Goal: Task Accomplishment & Management: Use online tool/utility

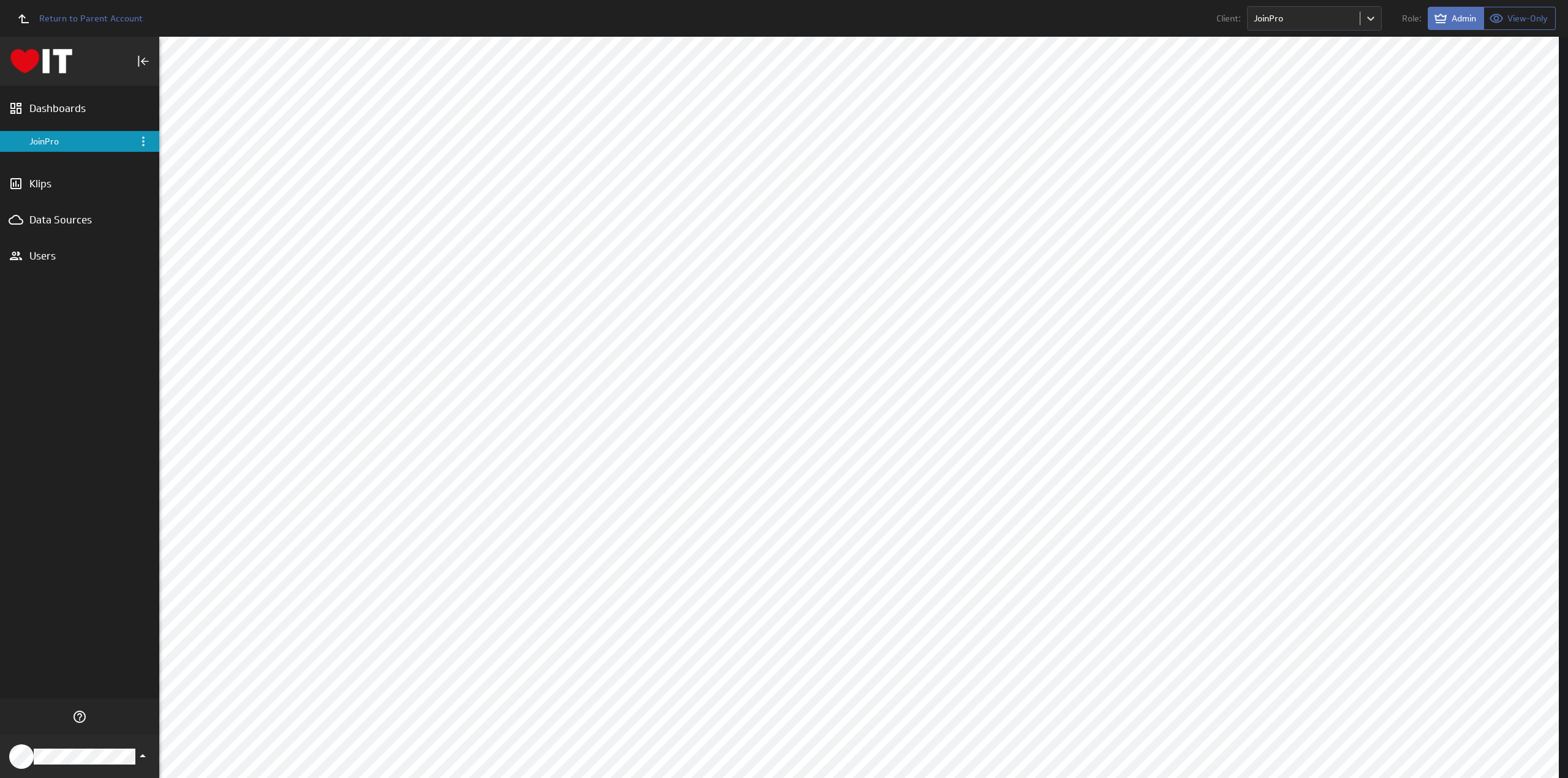
scroll to position [52, 0]
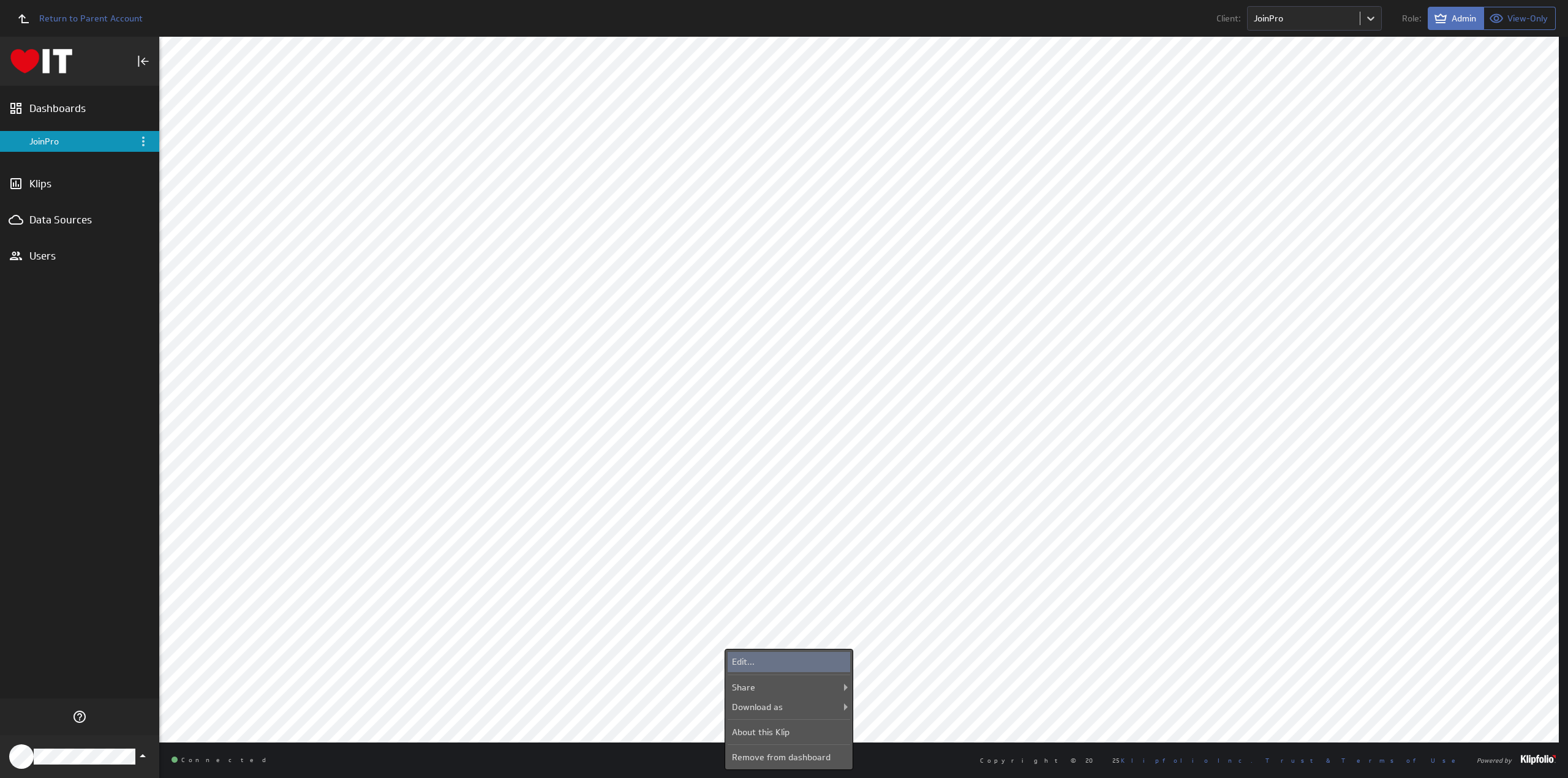
click at [773, 656] on div "Edit..." at bounding box center [789, 662] width 123 height 20
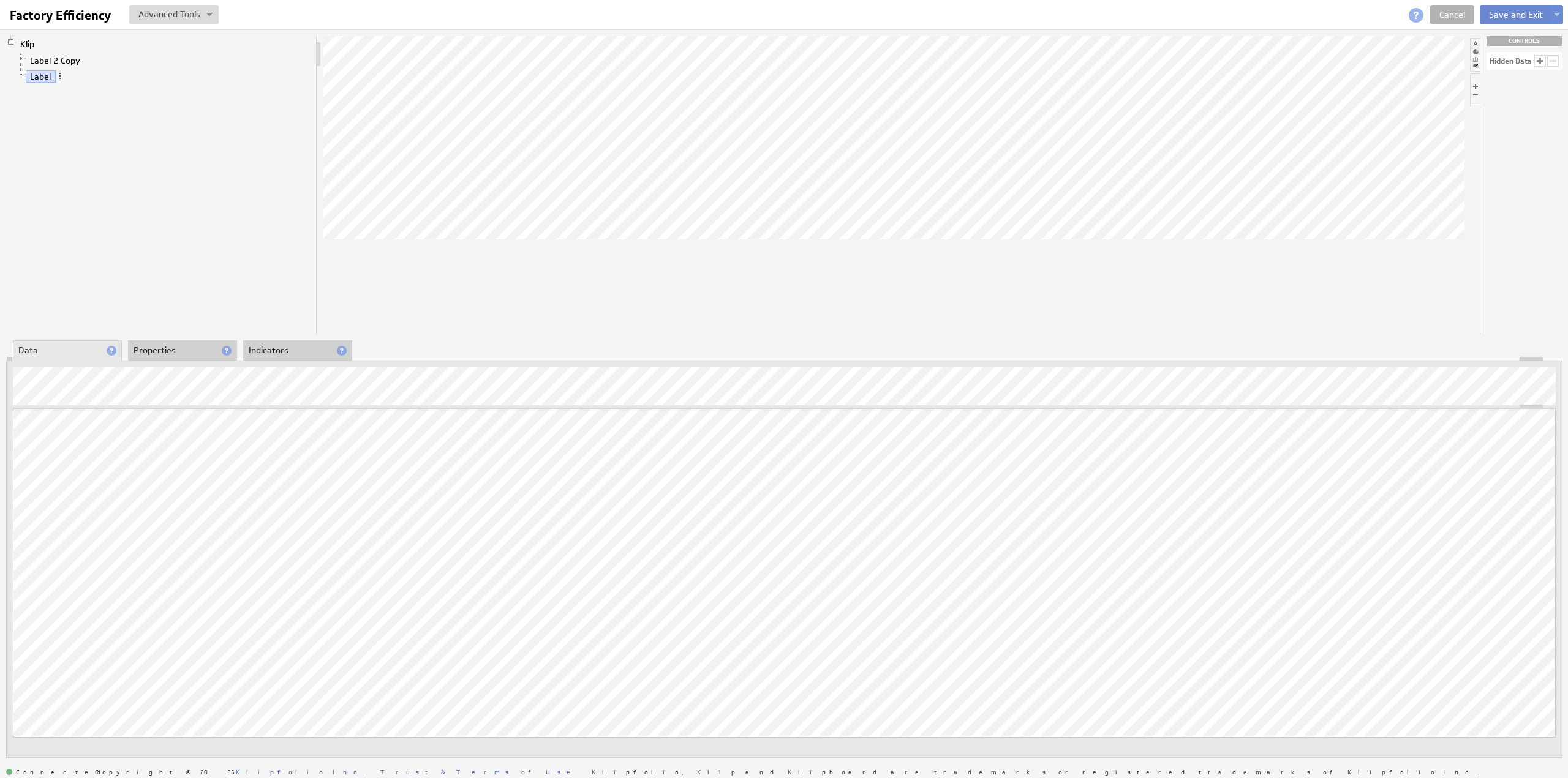
click at [1503, 13] on button "Save and Exit" at bounding box center [1516, 14] width 72 height 20
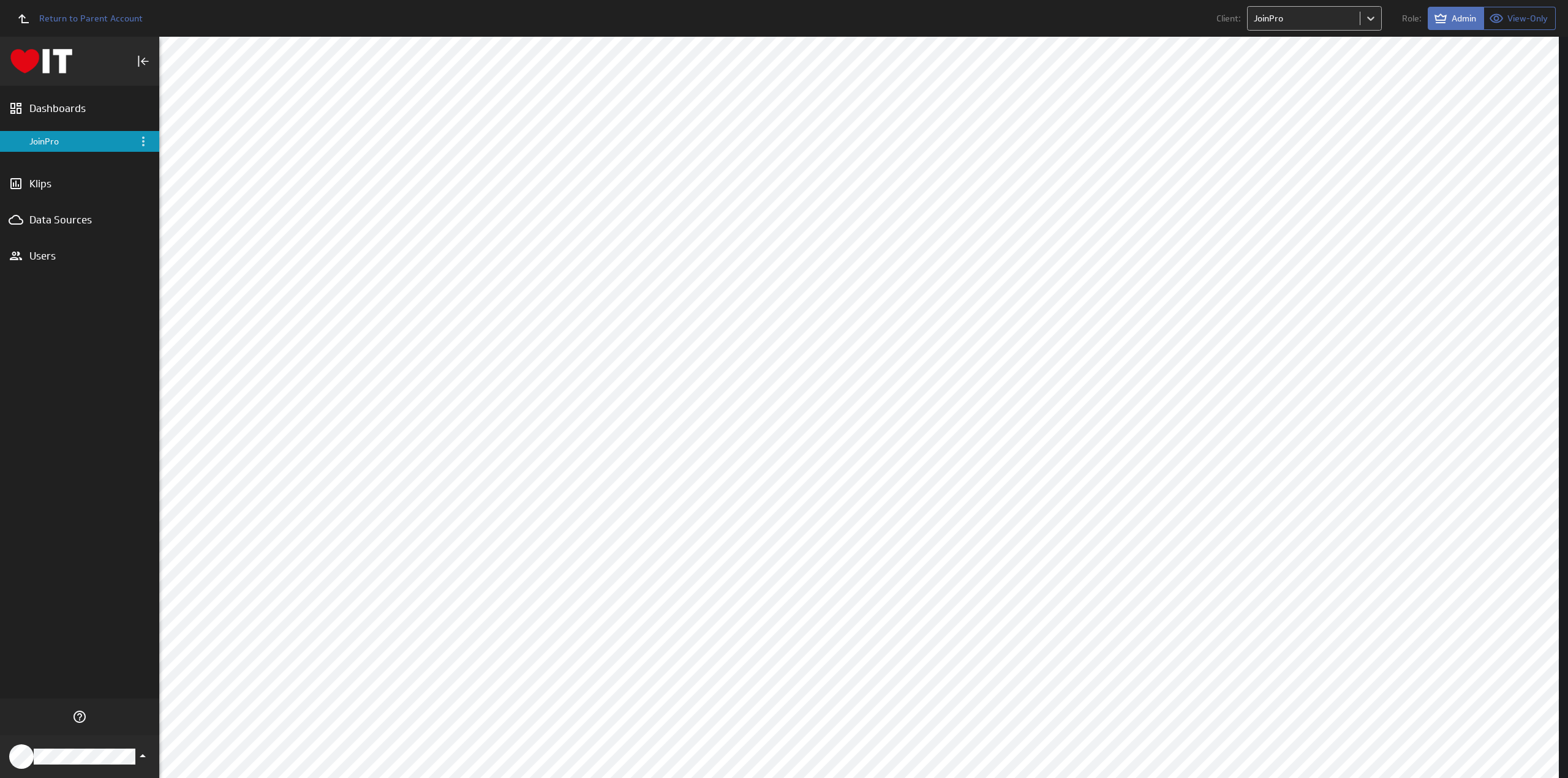
click at [1274, 16] on body "Return to Parent Account Client: JoinPro Role: Admin View-Only (no message) Das…" at bounding box center [784, 389] width 1568 height 778
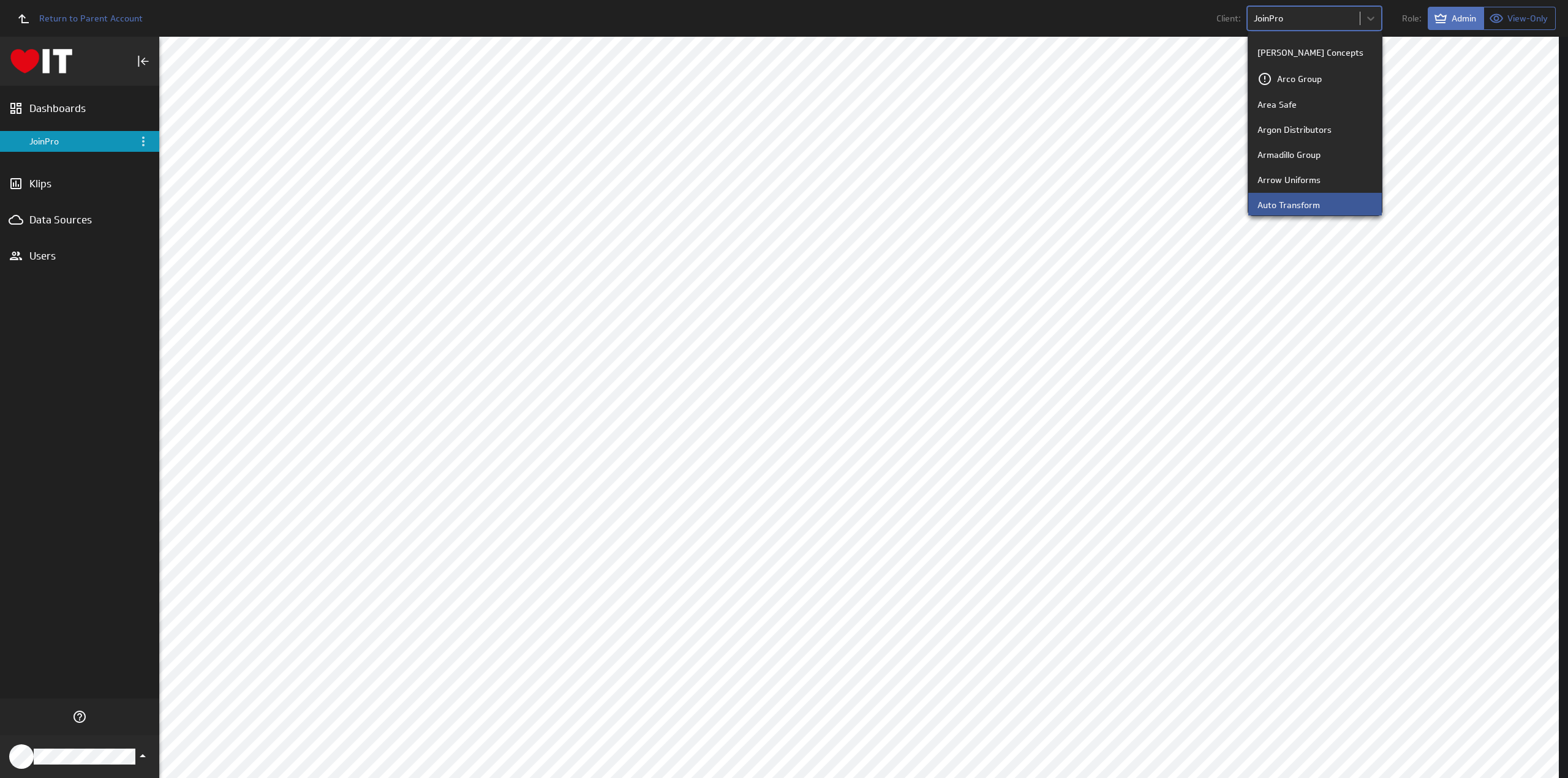
scroll to position [184, 0]
click at [1285, 162] on p "Area Safe" at bounding box center [1276, 166] width 39 height 13
